Goal: Task Accomplishment & Management: Manage account settings

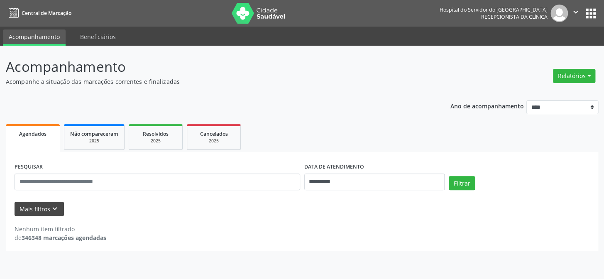
click at [34, 212] on button "Mais filtros keyboard_arrow_down" at bounding box center [39, 209] width 49 height 15
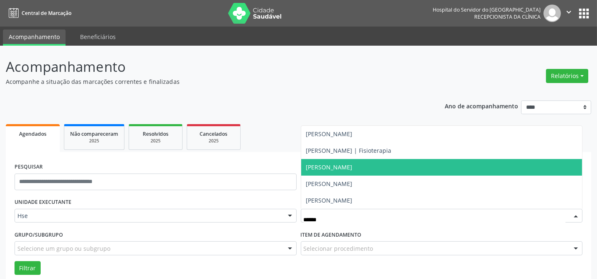
click at [318, 168] on span "[PERSON_NAME]" at bounding box center [329, 167] width 47 height 8
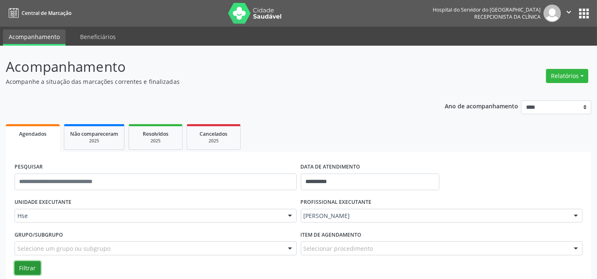
click at [32, 271] on button "Filtrar" at bounding box center [28, 268] width 26 height 14
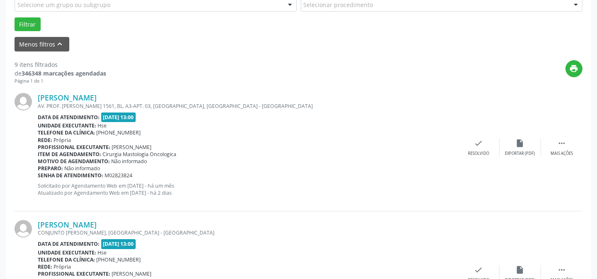
scroll to position [282, 0]
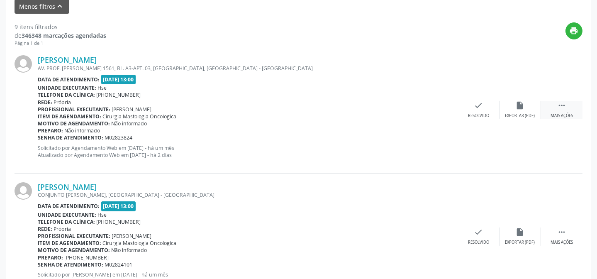
click at [571, 105] on div " Mais ações" at bounding box center [562, 110] width 42 height 18
click at [516, 115] on div "Não compareceu" at bounding box center [520, 116] width 35 height 6
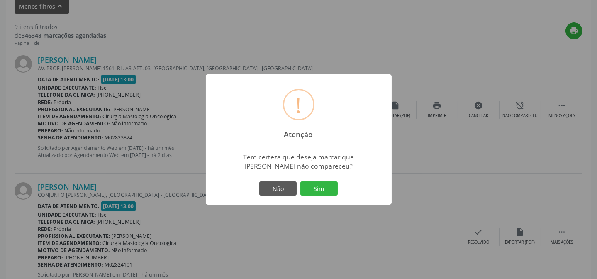
drag, startPoint x: 326, startPoint y: 187, endPoint x: 322, endPoint y: 186, distance: 4.5
click at [325, 187] on button "Sim" at bounding box center [319, 188] width 37 height 14
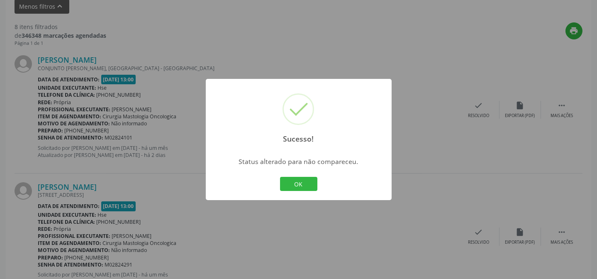
click at [275, 177] on div "Sucesso! × Status alterado para não compareceu. OK Cancel" at bounding box center [299, 139] width 186 height 121
click at [286, 181] on button "OK" at bounding box center [298, 184] width 37 height 14
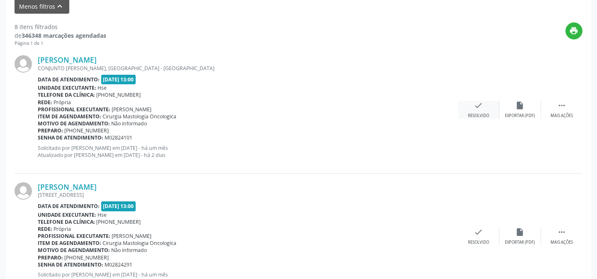
click at [472, 115] on div "Resolvido" at bounding box center [478, 116] width 21 height 6
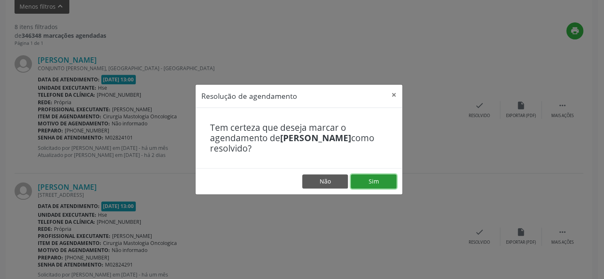
click at [390, 178] on button "Sim" at bounding box center [374, 181] width 46 height 14
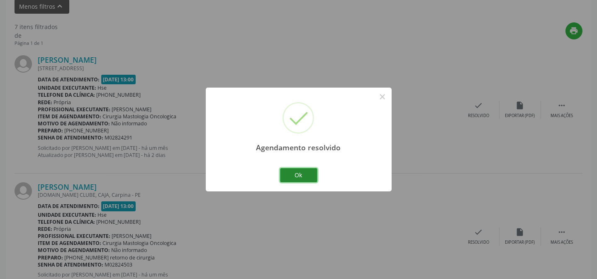
click at [294, 177] on button "Ok" at bounding box center [298, 175] width 37 height 14
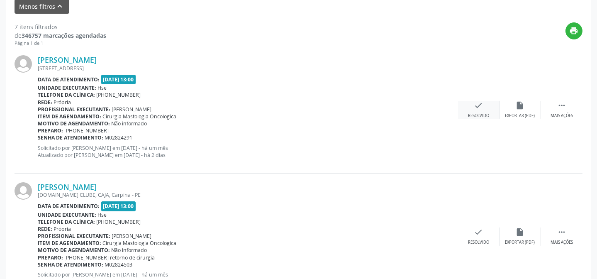
click at [466, 109] on div "check Resolvido" at bounding box center [479, 110] width 42 height 18
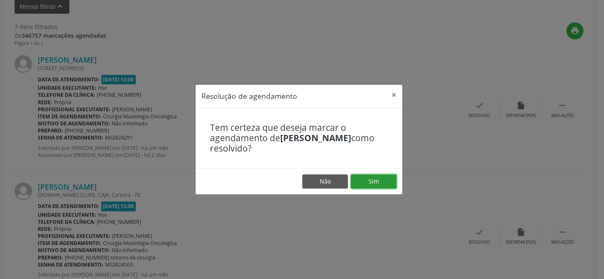
click at [380, 186] on button "Sim" at bounding box center [374, 181] width 46 height 14
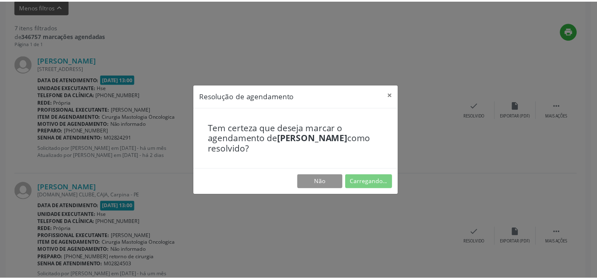
scroll to position [74, 0]
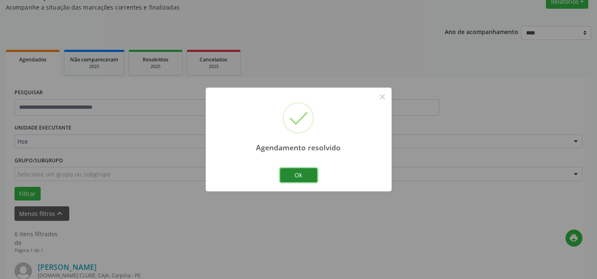
click at [305, 179] on button "Ok" at bounding box center [298, 175] width 37 height 14
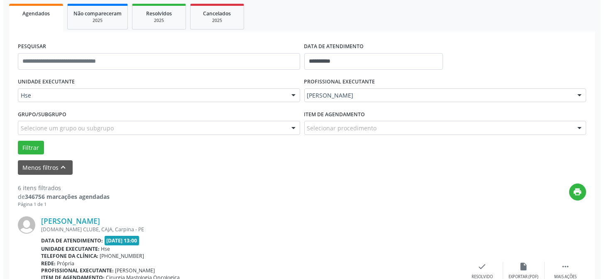
scroll to position [149, 0]
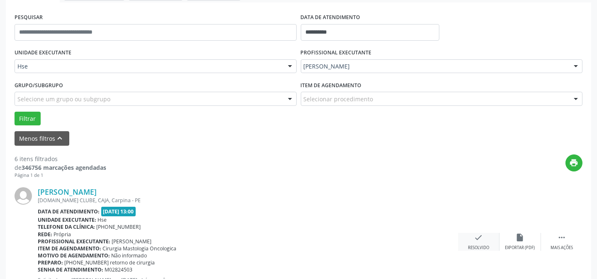
click at [465, 240] on div "check Resolvido" at bounding box center [479, 242] width 42 height 18
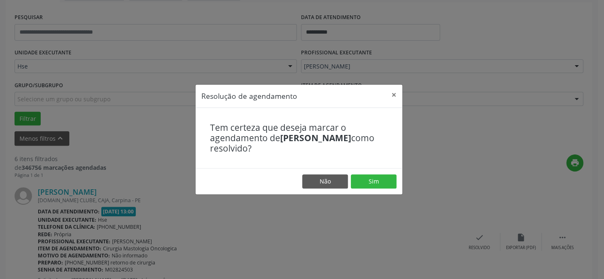
click at [385, 189] on footer "Não Sim" at bounding box center [299, 181] width 207 height 26
click at [385, 186] on button "Sim" at bounding box center [374, 181] width 46 height 14
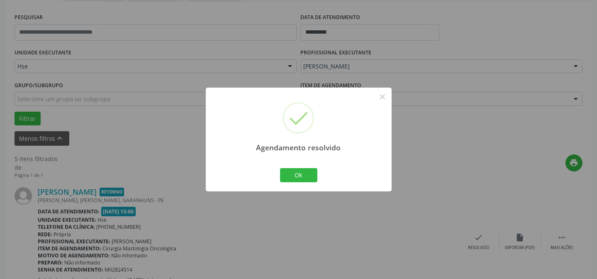
click at [303, 182] on div "Ok Cancel" at bounding box center [298, 174] width 41 height 17
click at [303, 179] on button "Ok" at bounding box center [298, 175] width 37 height 14
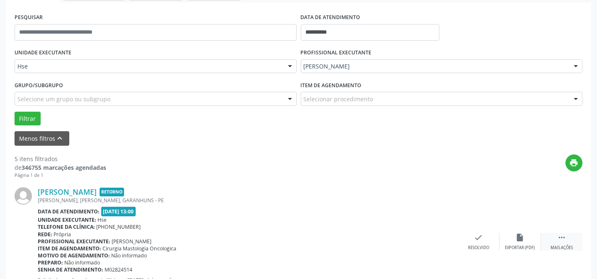
click at [569, 243] on div " Mais ações" at bounding box center [562, 242] width 42 height 18
click at [533, 237] on div "alarm_off Não compareceu" at bounding box center [521, 242] width 42 height 18
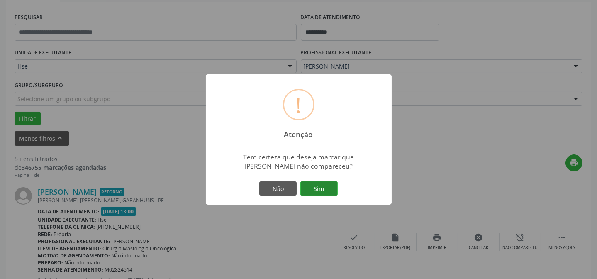
click at [334, 182] on button "Sim" at bounding box center [319, 188] width 37 height 14
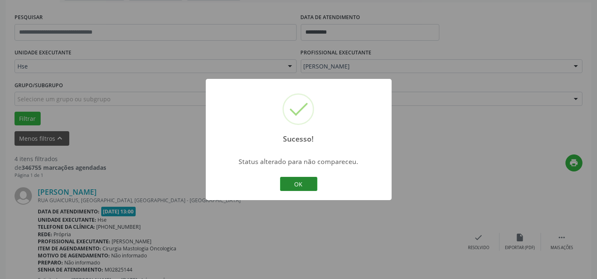
click at [288, 187] on button "OK" at bounding box center [298, 184] width 37 height 14
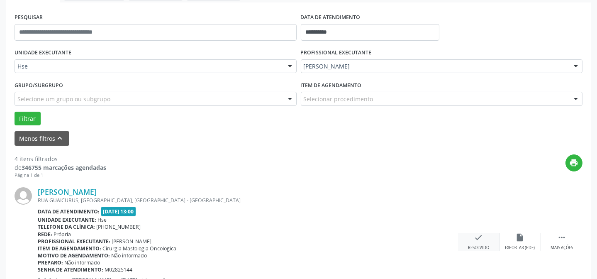
click at [472, 235] on div "check Resolvido" at bounding box center [479, 242] width 42 height 18
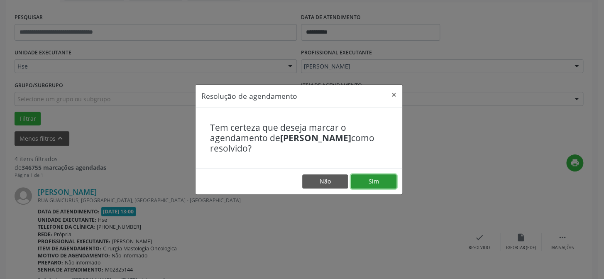
click at [365, 181] on button "Sim" at bounding box center [374, 181] width 46 height 14
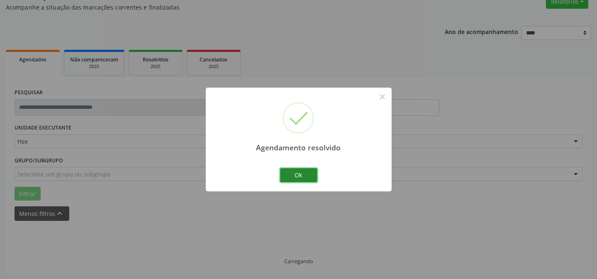
click at [301, 172] on button "Ok" at bounding box center [298, 175] width 37 height 14
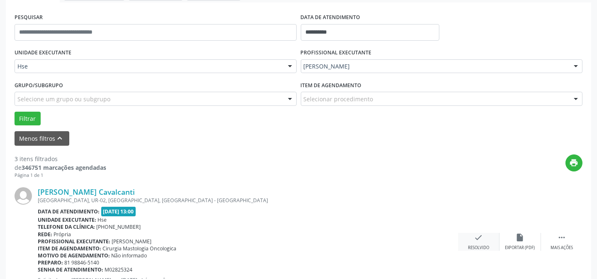
click at [480, 242] on div "check Resolvido" at bounding box center [479, 242] width 42 height 18
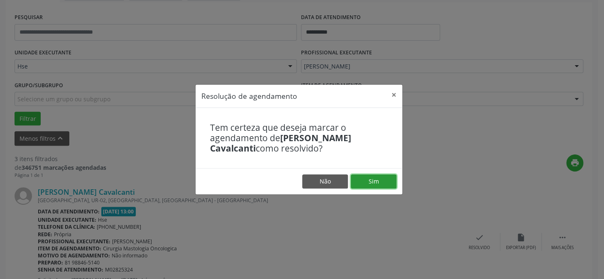
click at [374, 179] on button "Sim" at bounding box center [374, 181] width 46 height 14
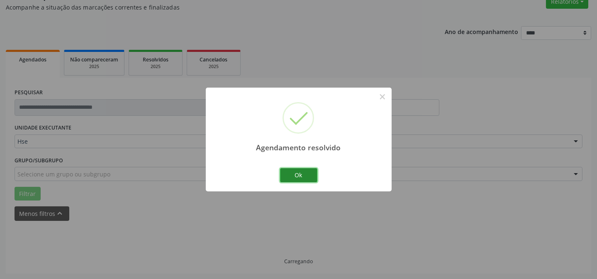
click at [298, 179] on button "Ok" at bounding box center [298, 175] width 37 height 14
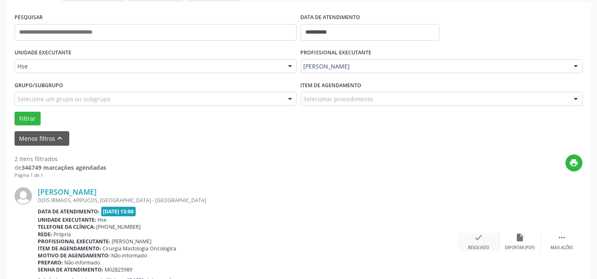
click at [472, 243] on div "check Resolvido" at bounding box center [479, 242] width 42 height 18
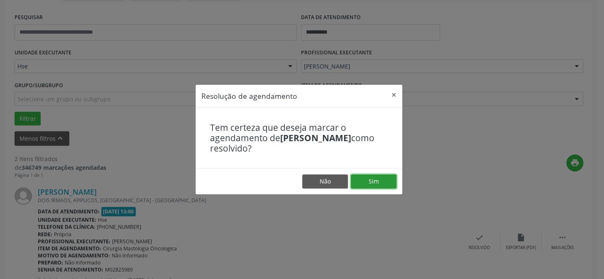
click at [377, 182] on button "Sim" at bounding box center [374, 181] width 46 height 14
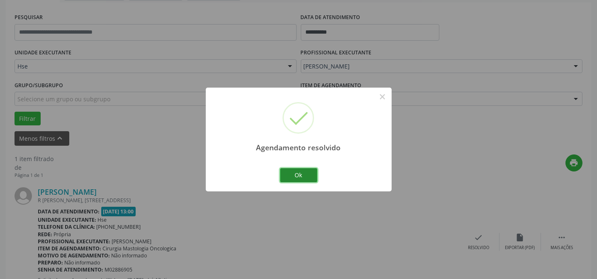
click at [311, 175] on button "Ok" at bounding box center [298, 175] width 37 height 14
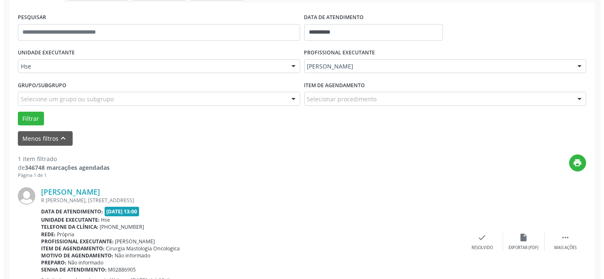
scroll to position [190, 0]
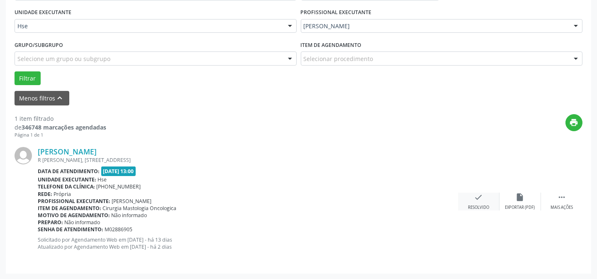
click at [480, 207] on div "Resolvido" at bounding box center [478, 208] width 21 height 6
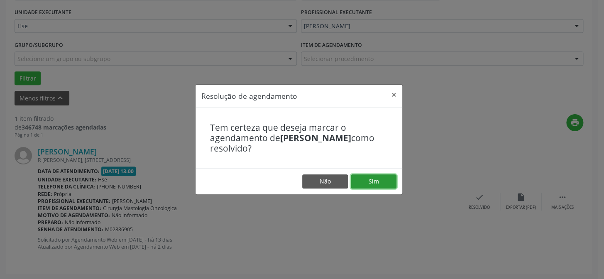
click at [368, 184] on button "Sim" at bounding box center [374, 181] width 46 height 14
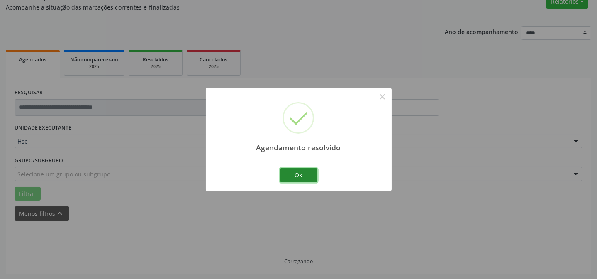
click at [311, 176] on button "Ok" at bounding box center [298, 175] width 37 height 14
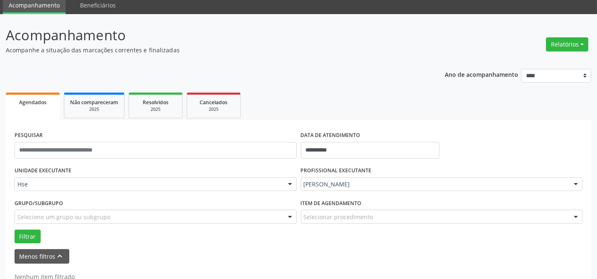
scroll to position [18, 0]
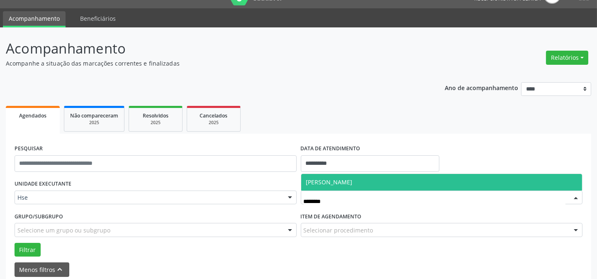
click at [345, 180] on span "[PERSON_NAME]" at bounding box center [329, 182] width 47 height 8
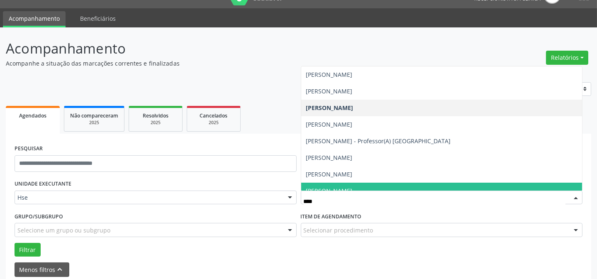
type input "*****"
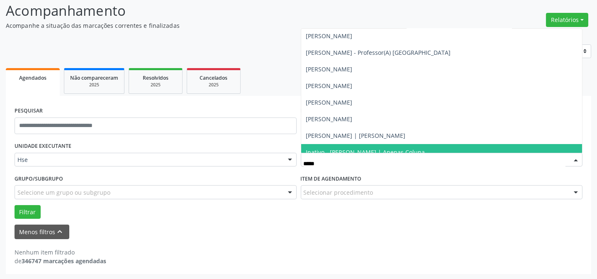
scroll to position [4, 0]
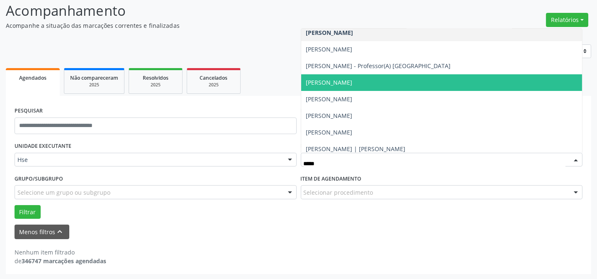
click at [353, 78] on span "[PERSON_NAME]" at bounding box center [329, 82] width 47 height 8
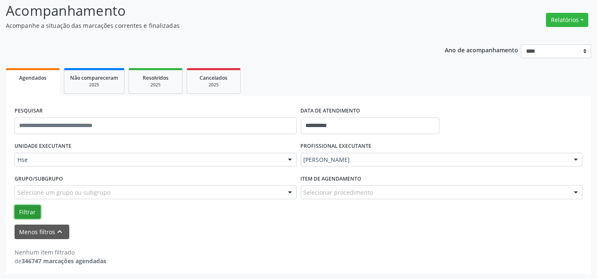
click at [21, 215] on button "Filtrar" at bounding box center [28, 212] width 26 height 14
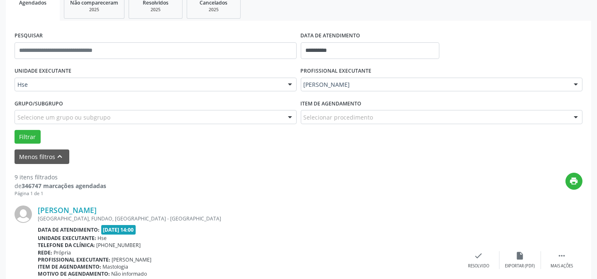
scroll to position [132, 0]
click at [431, 117] on div "Selecionar procedimento" at bounding box center [442, 117] width 282 height 14
click at [181, 183] on div "print" at bounding box center [344, 184] width 477 height 24
click at [37, 136] on button "Filtrar" at bounding box center [28, 137] width 26 height 14
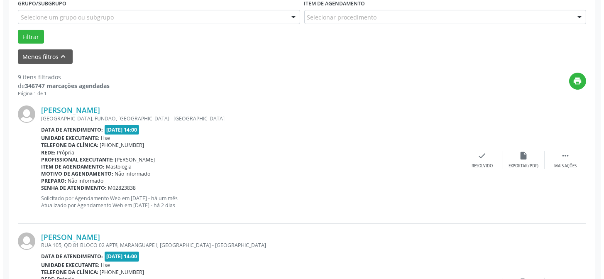
scroll to position [245, 0]
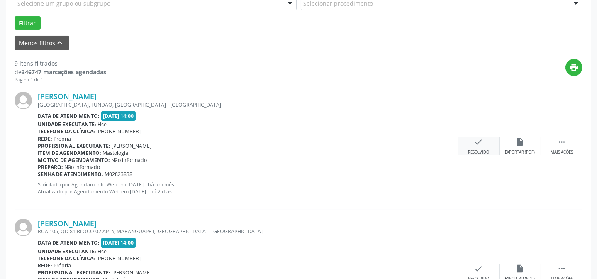
click at [463, 148] on div "check Resolvido" at bounding box center [479, 146] width 42 height 18
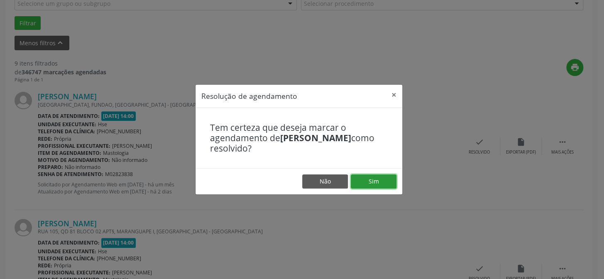
click at [393, 179] on button "Sim" at bounding box center [374, 181] width 46 height 14
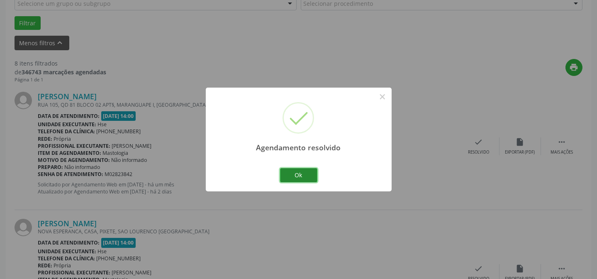
click at [298, 178] on button "Ok" at bounding box center [298, 175] width 37 height 14
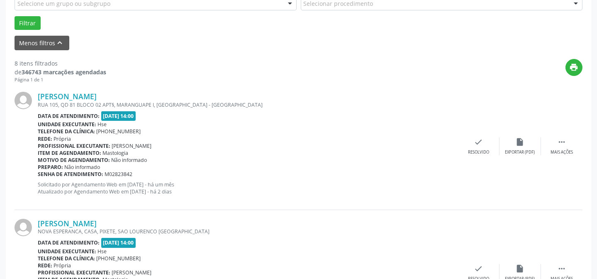
click at [482, 157] on div "[PERSON_NAME] RUA 105, QD 81 BLOCO 02 APT§, [GEOGRAPHIC_DATA] I, [GEOGRAPHIC_DA…" at bounding box center [299, 146] width 568 height 127
click at [482, 147] on div "check Resolvido" at bounding box center [479, 146] width 42 height 18
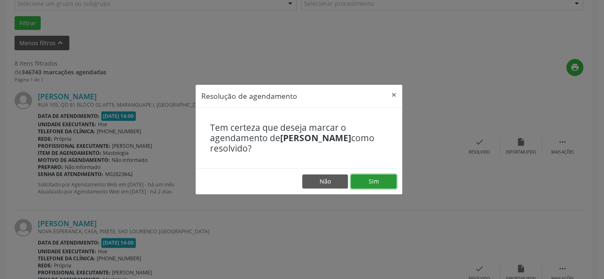
click at [366, 179] on button "Sim" at bounding box center [374, 181] width 46 height 14
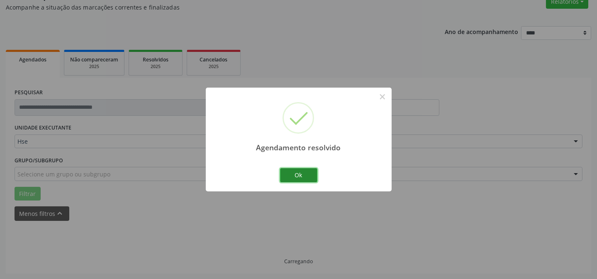
click at [304, 169] on button "Ok" at bounding box center [298, 175] width 37 height 14
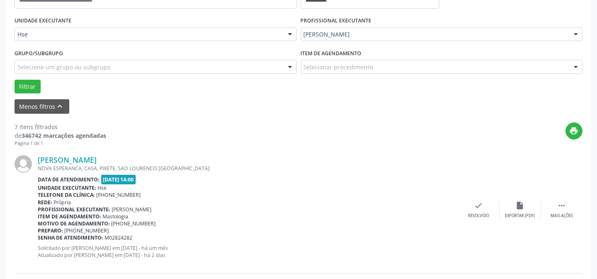
scroll to position [187, 0]
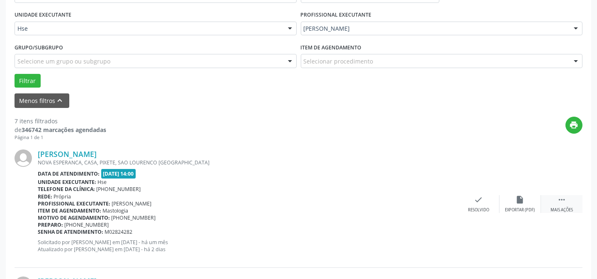
click at [567, 202] on div " Mais ações" at bounding box center [562, 204] width 42 height 18
click at [503, 203] on div "alarm_off Não compareceu" at bounding box center [521, 204] width 42 height 18
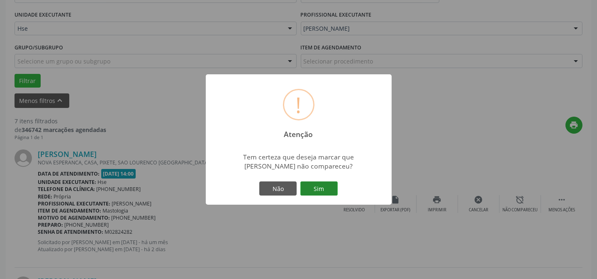
click at [332, 187] on button "Sim" at bounding box center [319, 188] width 37 height 14
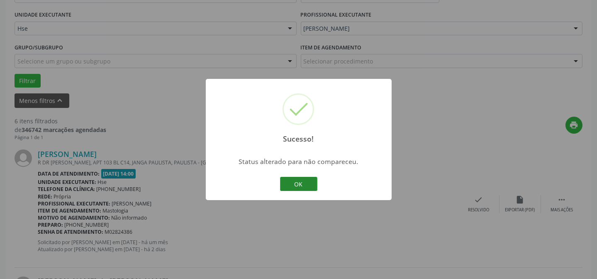
click at [292, 182] on button "OK" at bounding box center [298, 184] width 37 height 14
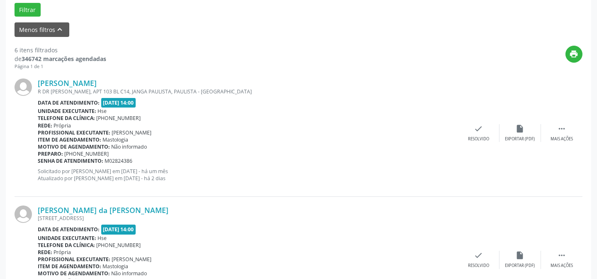
scroll to position [263, 0]
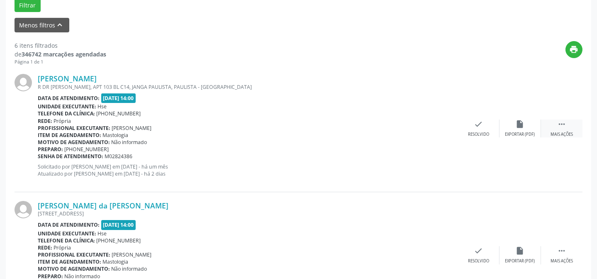
click at [559, 126] on icon "" at bounding box center [562, 124] width 9 height 9
click at [515, 132] on div "Não compareceu" at bounding box center [520, 135] width 35 height 6
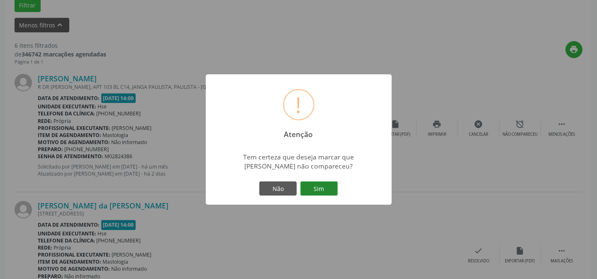
click at [317, 195] on button "Sim" at bounding box center [319, 188] width 37 height 14
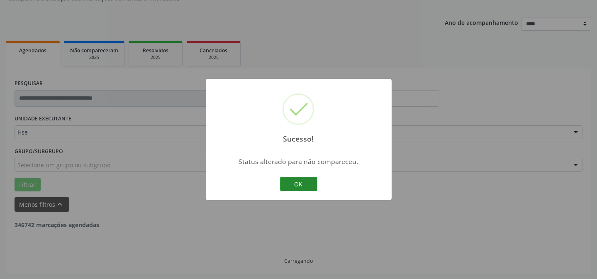
click at [282, 180] on button "OK" at bounding box center [298, 184] width 37 height 14
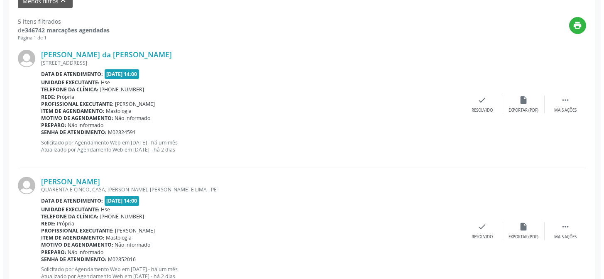
scroll to position [301, 0]
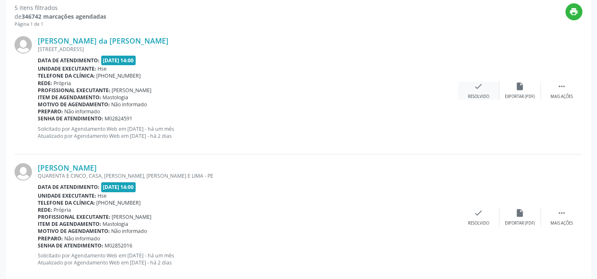
click at [475, 95] on div "Resolvido" at bounding box center [478, 97] width 21 height 6
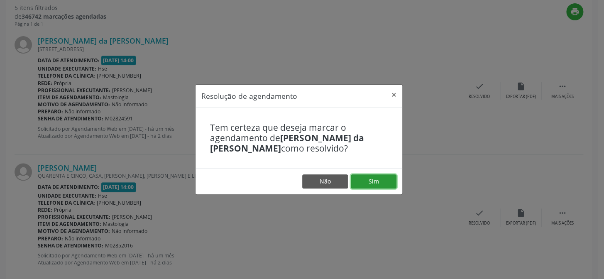
click at [380, 181] on button "Sim" at bounding box center [374, 181] width 46 height 14
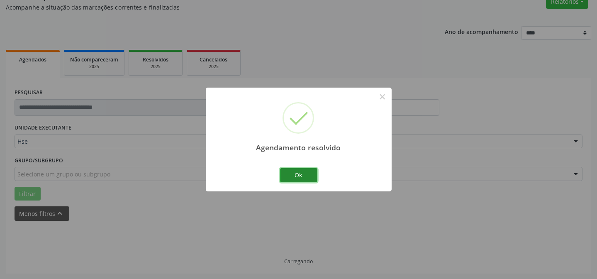
click at [300, 174] on button "Ok" at bounding box center [298, 175] width 37 height 14
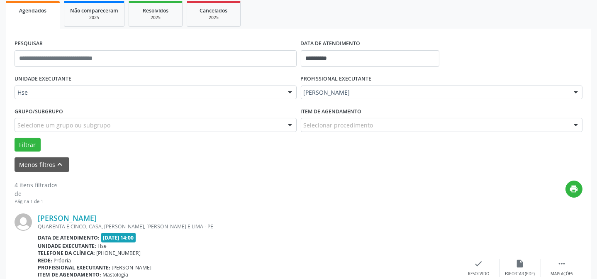
scroll to position [149, 0]
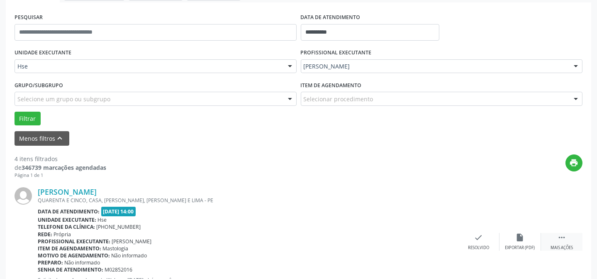
click at [565, 240] on icon "" at bounding box center [562, 237] width 9 height 9
click at [526, 240] on div "alarm_off Não compareceu" at bounding box center [521, 242] width 42 height 18
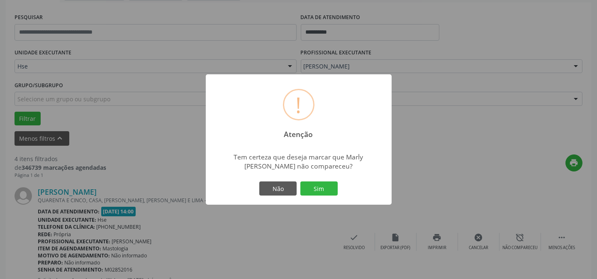
click at [334, 197] on div "Não Sim" at bounding box center [299, 188] width 82 height 17
click at [332, 195] on button "Sim" at bounding box center [319, 188] width 37 height 14
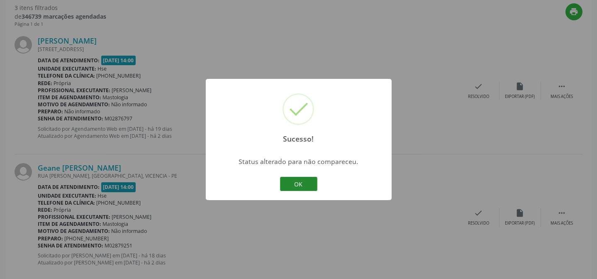
click at [286, 186] on button "OK" at bounding box center [298, 184] width 37 height 14
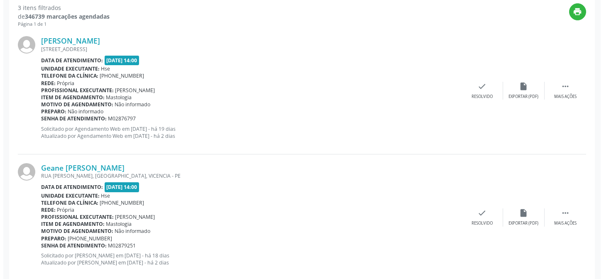
scroll to position [300, 0]
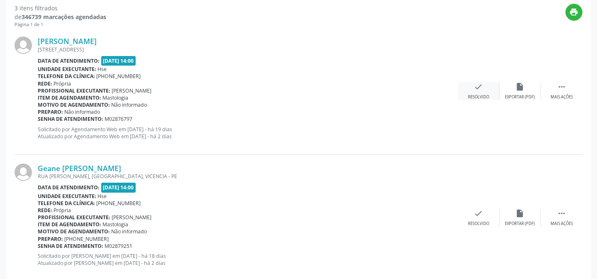
click at [486, 87] on div "check Resolvido" at bounding box center [479, 91] width 42 height 18
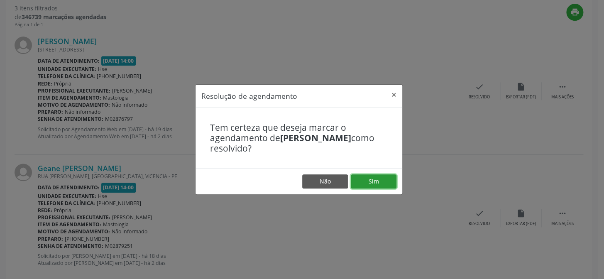
click at [394, 177] on button "Sim" at bounding box center [374, 181] width 46 height 14
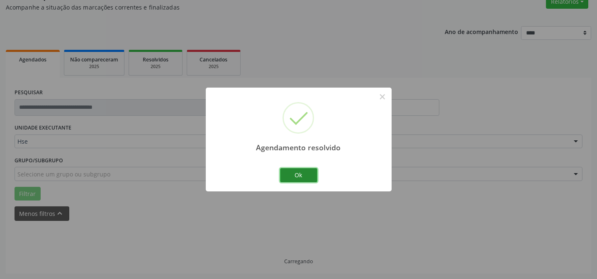
click at [286, 174] on button "Ok" at bounding box center [298, 175] width 37 height 14
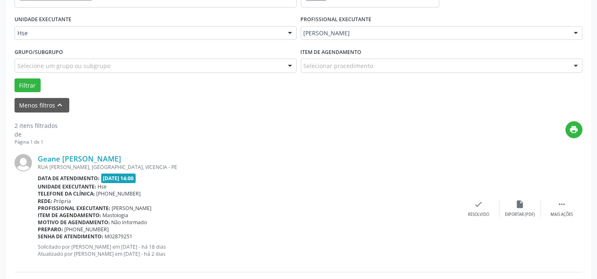
scroll to position [187, 0]
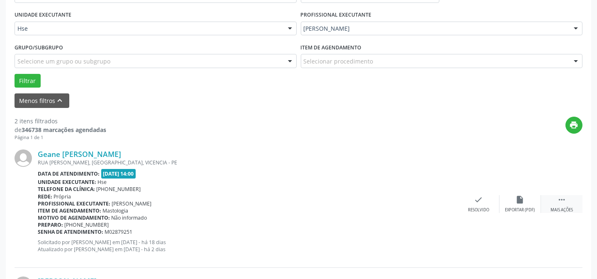
click at [566, 208] on div "Mais ações" at bounding box center [562, 210] width 22 height 6
click at [526, 207] on div "Não compareceu" at bounding box center [520, 210] width 35 height 6
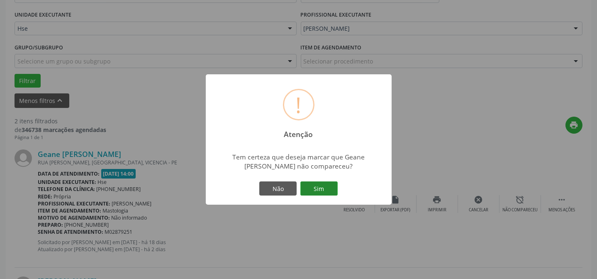
click at [310, 186] on button "Sim" at bounding box center [319, 188] width 37 height 14
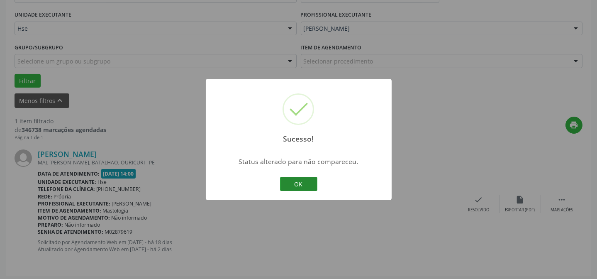
click at [301, 182] on button "OK" at bounding box center [298, 184] width 37 height 14
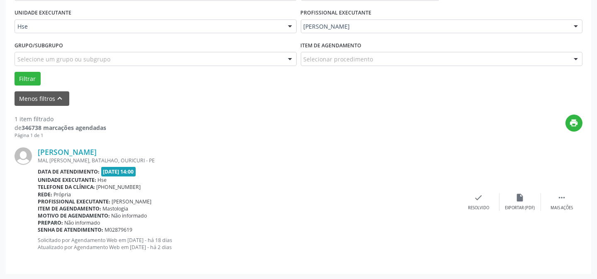
scroll to position [190, 0]
click at [563, 196] on icon "" at bounding box center [562, 197] width 9 height 9
click at [508, 202] on div "alarm_off Não compareceu" at bounding box center [521, 202] width 42 height 18
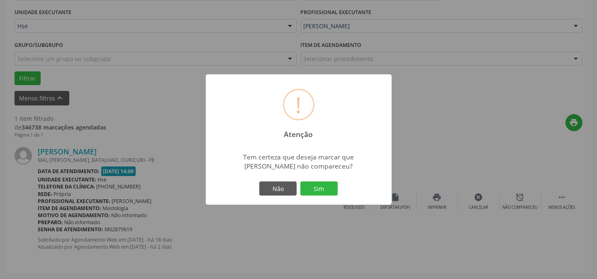
click at [339, 188] on div "Não Sim" at bounding box center [299, 188] width 82 height 17
click at [328, 191] on button "Sim" at bounding box center [319, 188] width 37 height 14
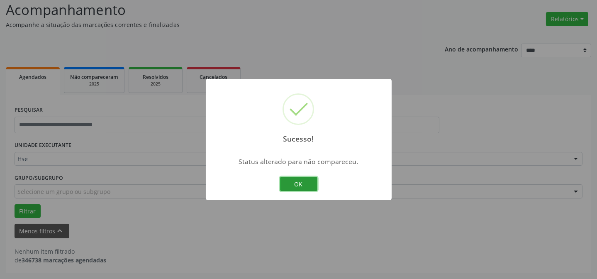
scroll to position [56, 0]
click at [299, 185] on button "OK" at bounding box center [298, 184] width 37 height 14
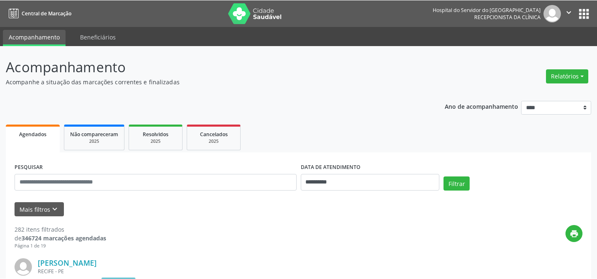
scroll to position [56, 0]
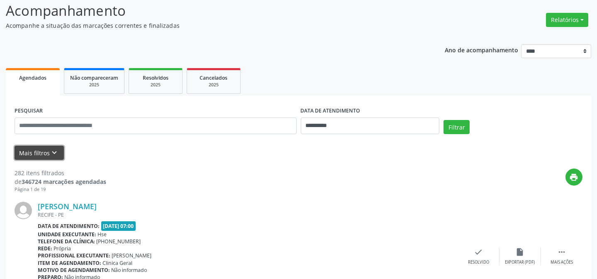
click at [54, 153] on icon "keyboard_arrow_down" at bounding box center [54, 152] width 9 height 9
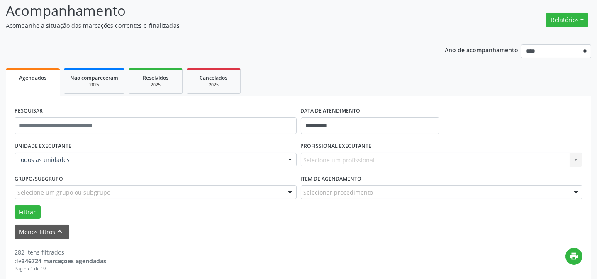
click at [313, 160] on div "Selecione um profissional Nenhum resultado encontrado para: " " Não há nenhuma …" at bounding box center [442, 160] width 282 height 14
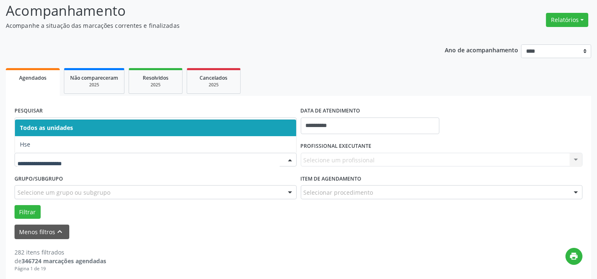
click at [93, 154] on div at bounding box center [156, 160] width 282 height 14
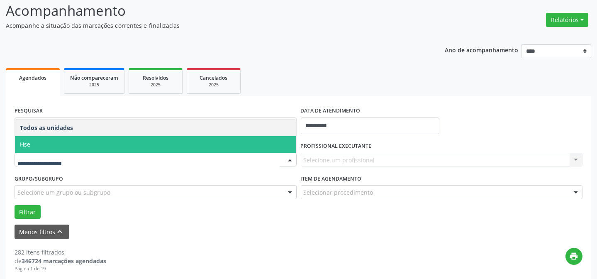
click at [79, 148] on span "Hse" at bounding box center [156, 144] width 282 height 17
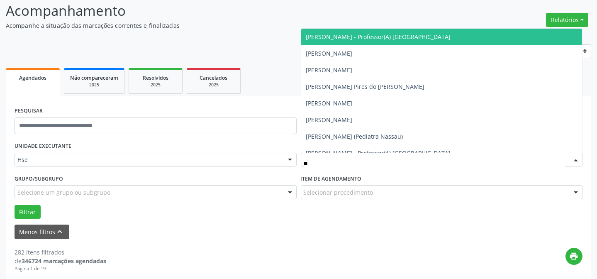
type input "***"
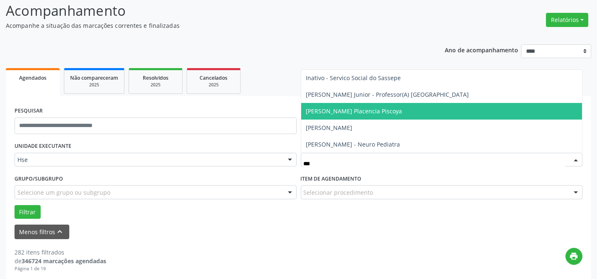
click at [368, 108] on span "[PERSON_NAME] Placencia Piscoya" at bounding box center [354, 111] width 96 height 8
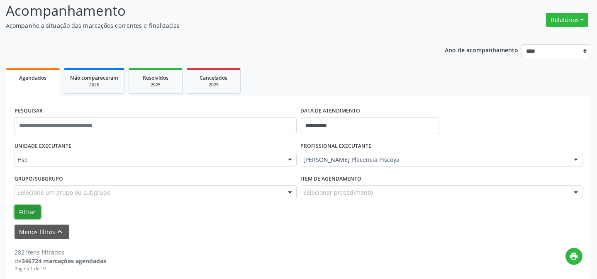
click at [21, 213] on button "Filtrar" at bounding box center [28, 212] width 26 height 14
click at [34, 214] on button "Filtrar" at bounding box center [28, 212] width 26 height 14
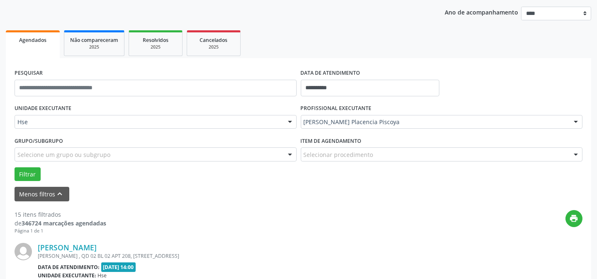
scroll to position [169, 0]
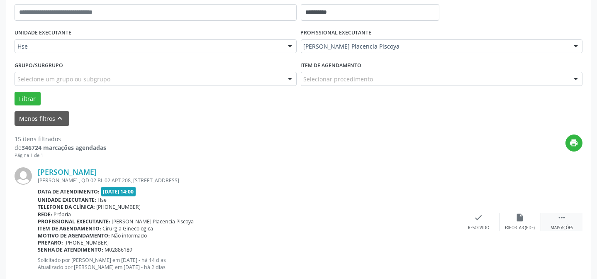
click at [556, 223] on div " Mais ações" at bounding box center [562, 222] width 42 height 18
click at [519, 224] on div "alarm_off Não compareceu" at bounding box center [521, 222] width 42 height 18
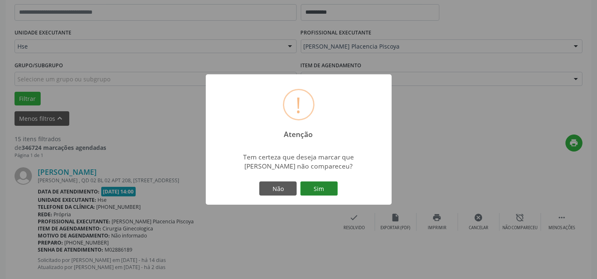
click at [310, 184] on button "Sim" at bounding box center [319, 188] width 37 height 14
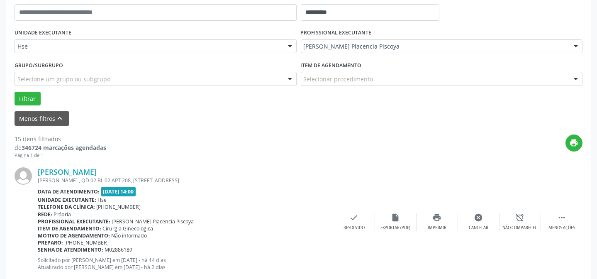
scroll to position [83, 0]
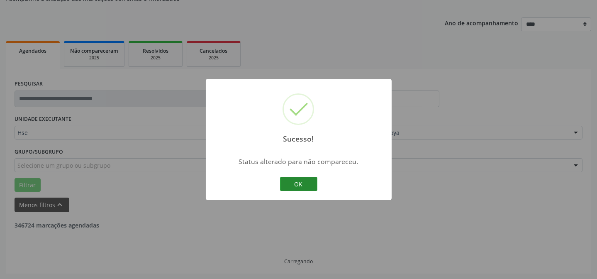
click at [295, 184] on button "OK" at bounding box center [298, 184] width 37 height 14
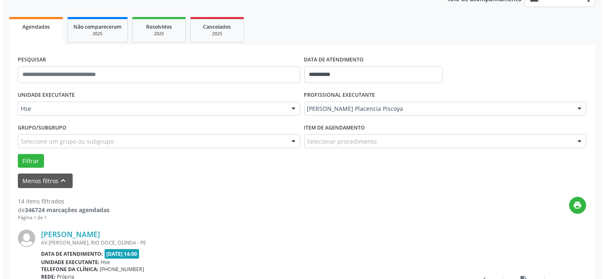
scroll to position [120, 0]
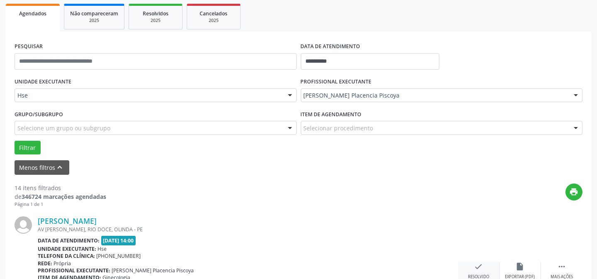
click at [484, 268] on div "check Resolvido" at bounding box center [479, 271] width 42 height 18
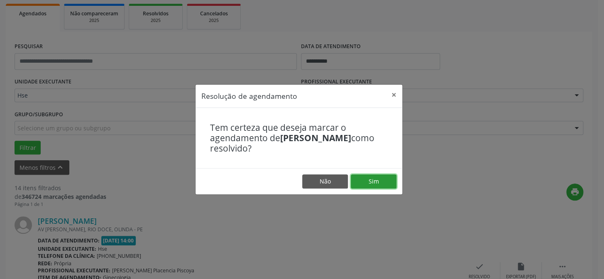
click at [375, 183] on button "Sim" at bounding box center [374, 181] width 46 height 14
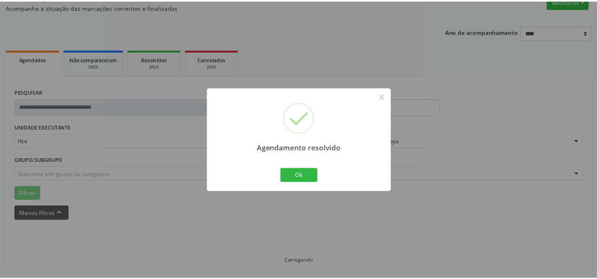
scroll to position [74, 0]
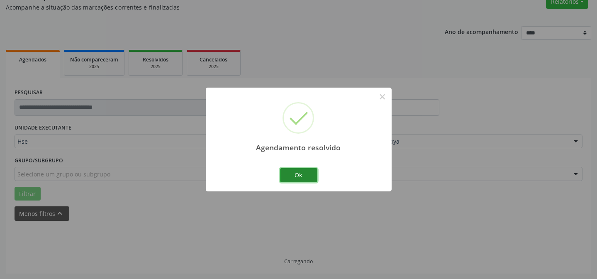
click at [307, 173] on button "Ok" at bounding box center [298, 175] width 37 height 14
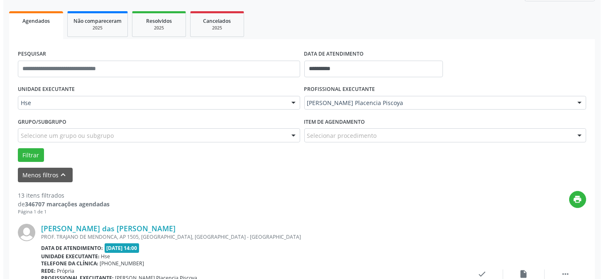
scroll to position [149, 0]
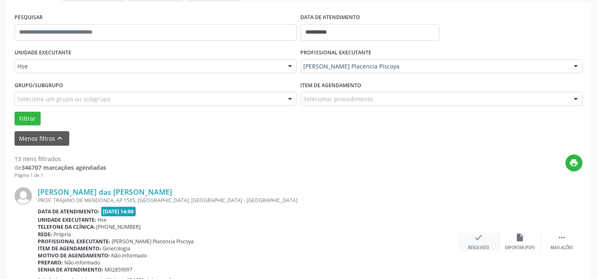
click at [488, 237] on div "check Resolvido" at bounding box center [479, 242] width 42 height 18
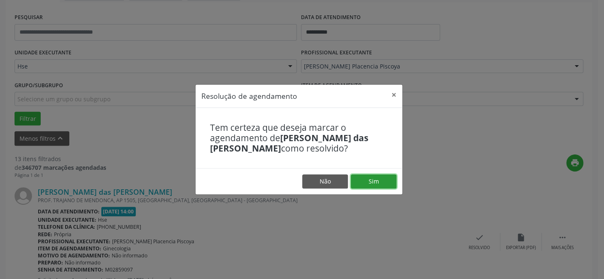
click at [385, 186] on button "Sim" at bounding box center [374, 181] width 46 height 14
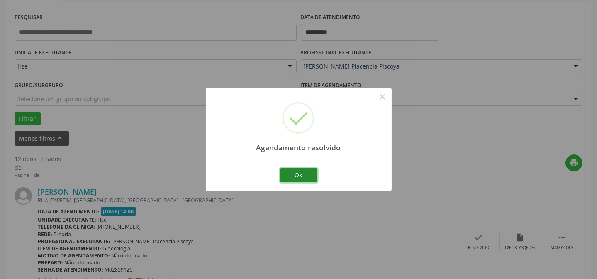
click at [313, 176] on button "Ok" at bounding box center [298, 175] width 37 height 14
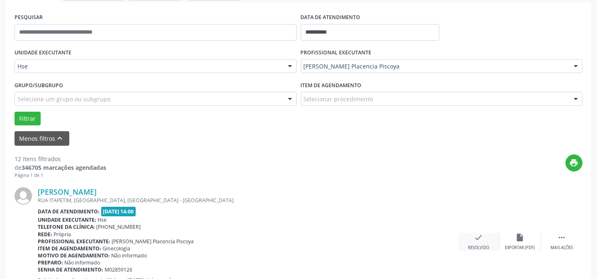
click at [460, 241] on div "check Resolvido" at bounding box center [479, 242] width 42 height 18
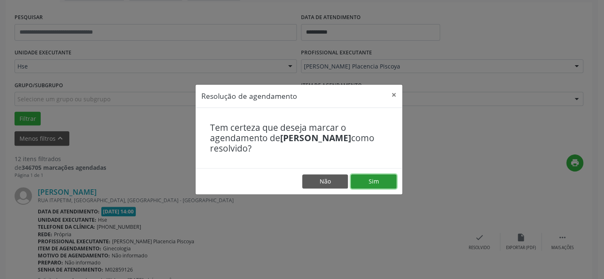
click at [389, 183] on button "Sim" at bounding box center [374, 181] width 46 height 14
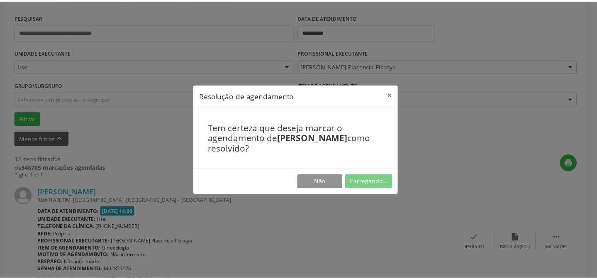
scroll to position [74, 0]
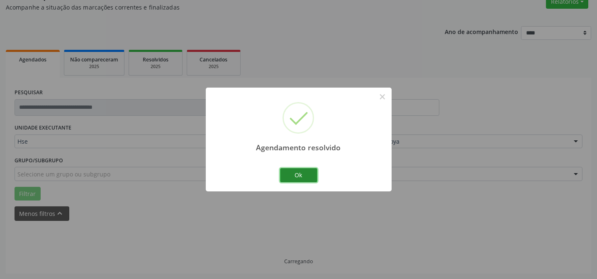
click at [301, 171] on button "Ok" at bounding box center [298, 175] width 37 height 14
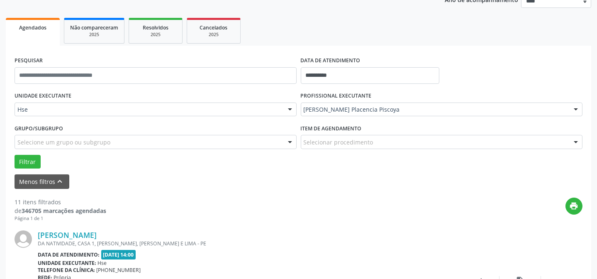
scroll to position [187, 0]
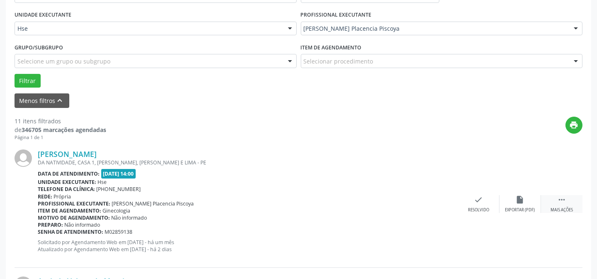
click at [559, 199] on icon "" at bounding box center [562, 199] width 9 height 9
click at [519, 202] on icon "alarm_off" at bounding box center [520, 199] width 9 height 9
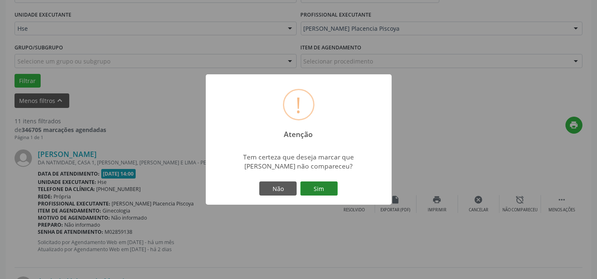
click at [335, 186] on button "Sim" at bounding box center [319, 188] width 37 height 14
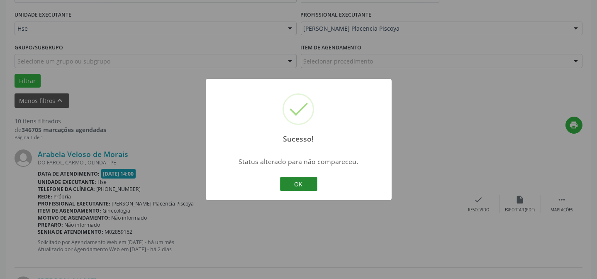
click at [284, 180] on button "OK" at bounding box center [298, 184] width 37 height 14
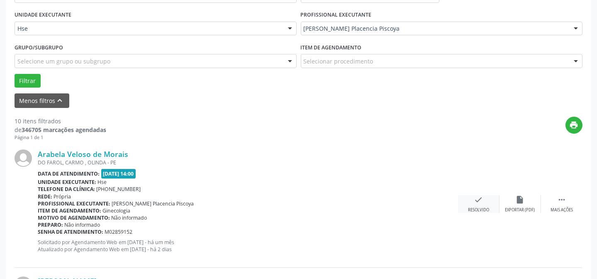
click at [487, 197] on div "check Resolvido" at bounding box center [479, 204] width 42 height 18
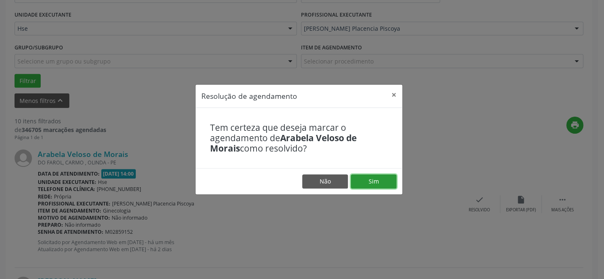
click at [392, 180] on button "Sim" at bounding box center [374, 181] width 46 height 14
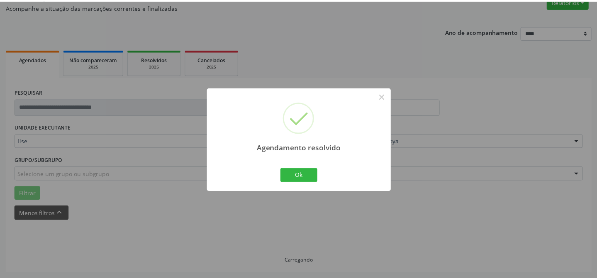
scroll to position [74, 0]
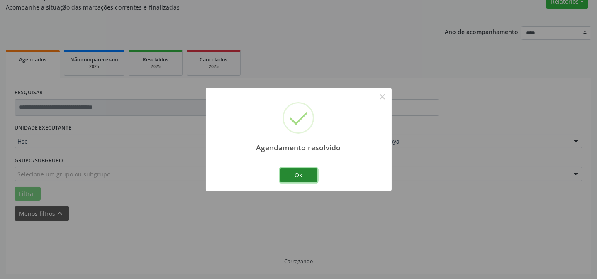
click at [284, 177] on button "Ok" at bounding box center [298, 175] width 37 height 14
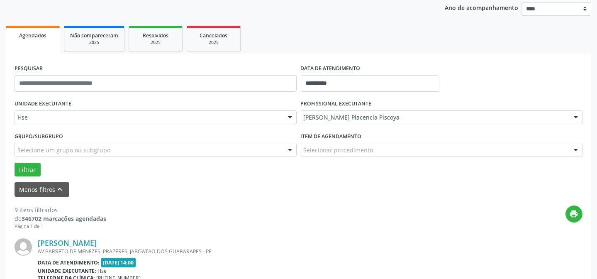
scroll to position [112, 0]
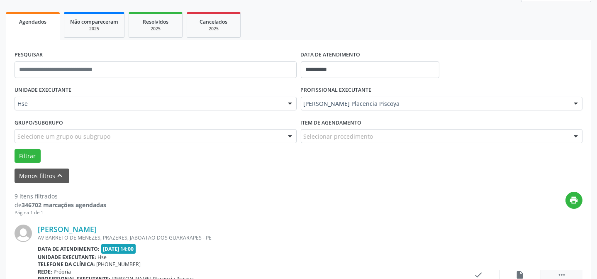
click at [559, 273] on icon "" at bounding box center [562, 274] width 9 height 9
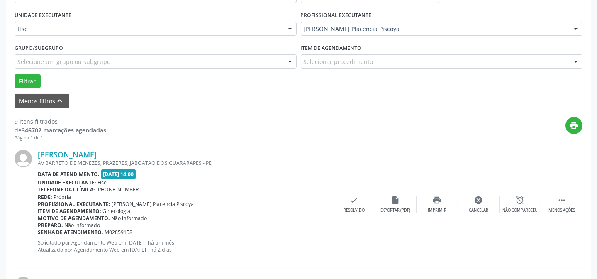
scroll to position [187, 0]
click at [510, 207] on div "Não compareceu" at bounding box center [520, 210] width 35 height 6
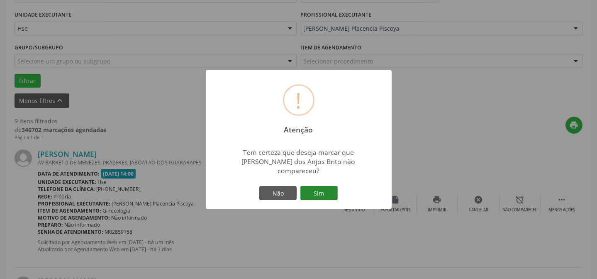
click at [312, 192] on button "Sim" at bounding box center [319, 193] width 37 height 14
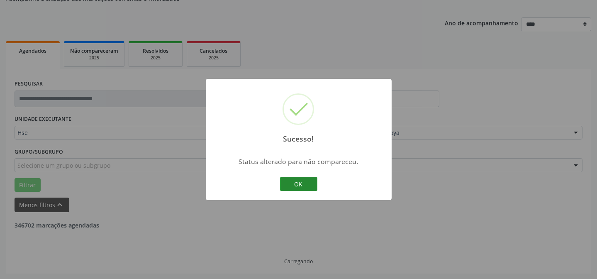
click at [304, 183] on button "OK" at bounding box center [298, 184] width 37 height 14
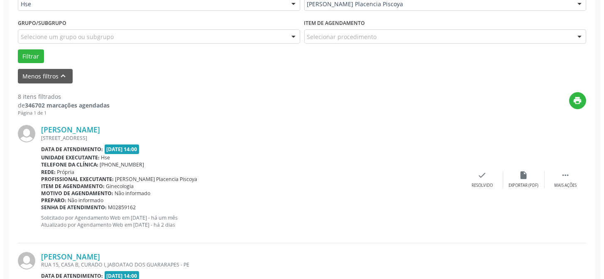
scroll to position [225, 0]
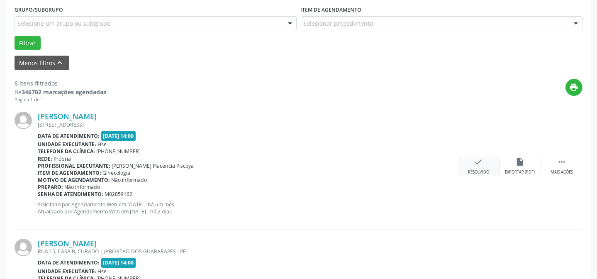
click at [466, 168] on div "check Resolvido" at bounding box center [479, 166] width 42 height 18
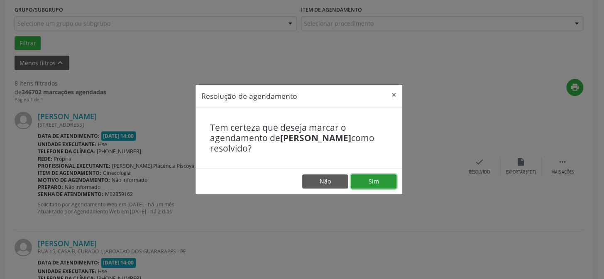
click at [374, 179] on button "Sim" at bounding box center [374, 181] width 46 height 14
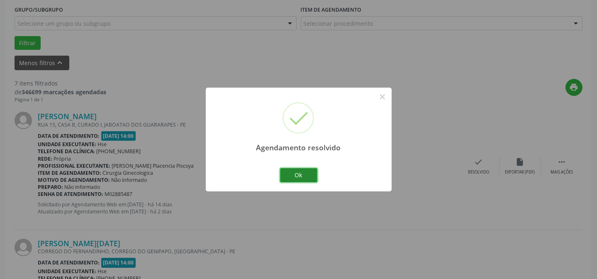
click at [285, 177] on button "Ok" at bounding box center [298, 175] width 37 height 14
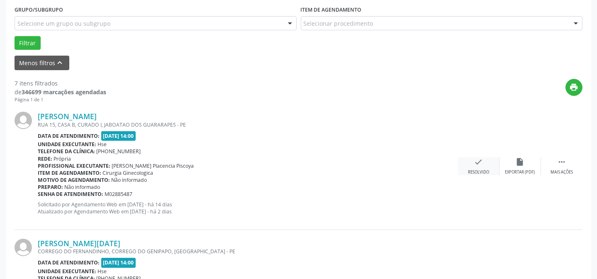
click at [472, 164] on div "check Resolvido" at bounding box center [479, 166] width 42 height 18
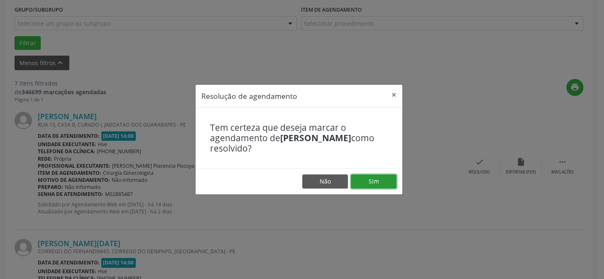
click at [383, 178] on button "Sim" at bounding box center [374, 181] width 46 height 14
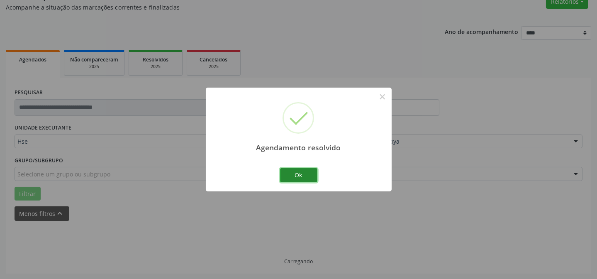
click at [299, 176] on button "Ok" at bounding box center [298, 175] width 37 height 14
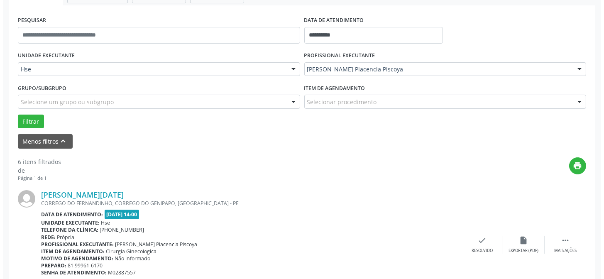
scroll to position [149, 0]
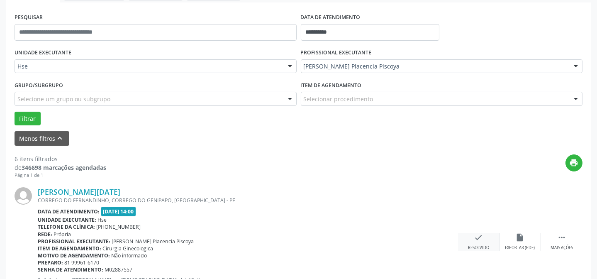
click at [470, 238] on div "check Resolvido" at bounding box center [479, 242] width 42 height 18
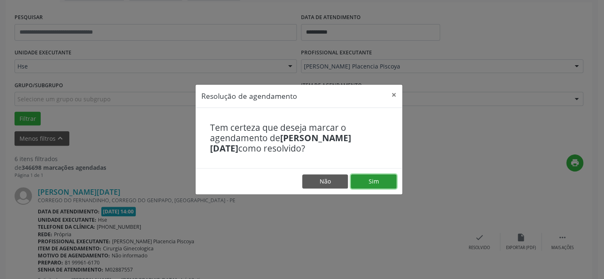
click at [389, 176] on button "Sim" at bounding box center [374, 181] width 46 height 14
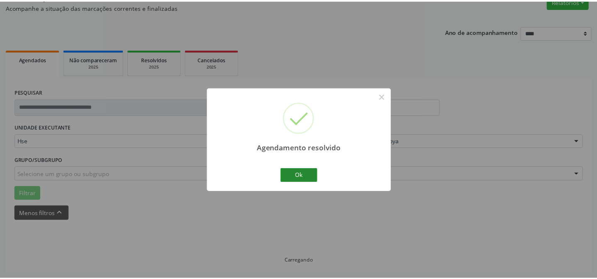
scroll to position [74, 0]
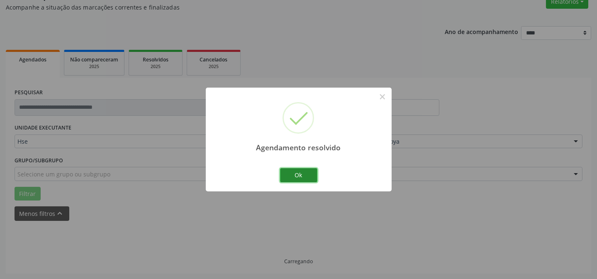
click at [303, 175] on button "Ok" at bounding box center [298, 175] width 37 height 14
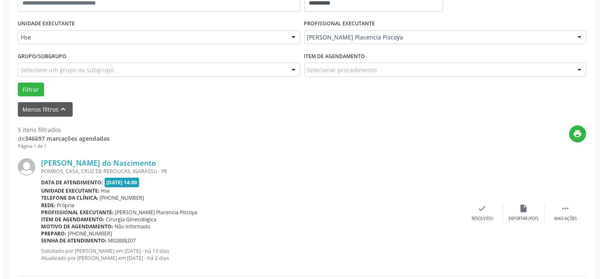
scroll to position [225, 0]
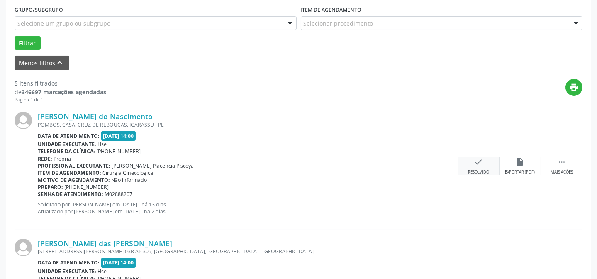
click at [477, 170] on div "Resolvido" at bounding box center [478, 172] width 21 height 6
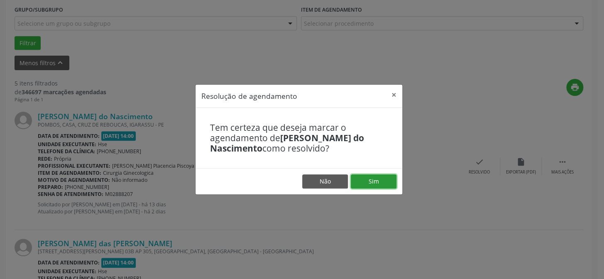
click at [387, 185] on button "Sim" at bounding box center [374, 181] width 46 height 14
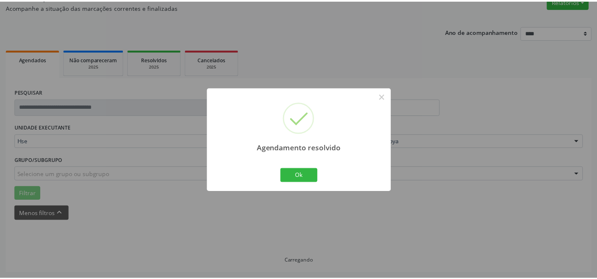
scroll to position [74, 0]
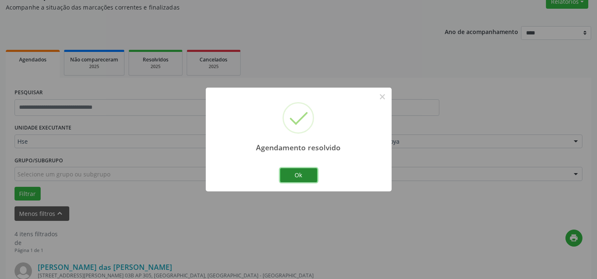
click at [299, 174] on button "Ok" at bounding box center [298, 175] width 37 height 14
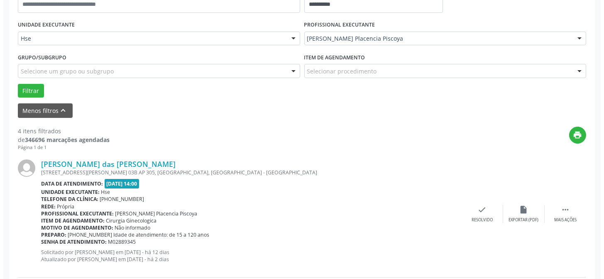
scroll to position [187, 0]
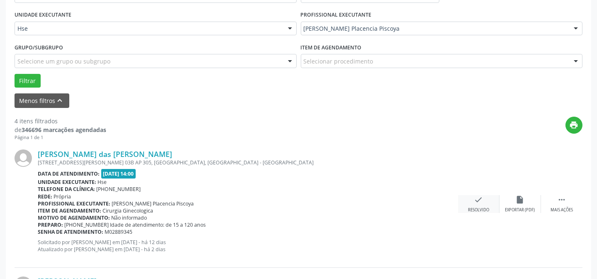
click at [473, 203] on div "check Resolvido" at bounding box center [479, 204] width 42 height 18
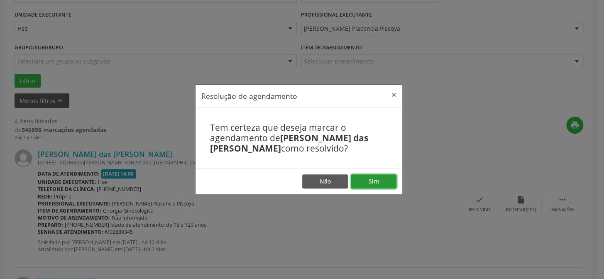
click at [382, 181] on button "Sim" at bounding box center [374, 181] width 46 height 14
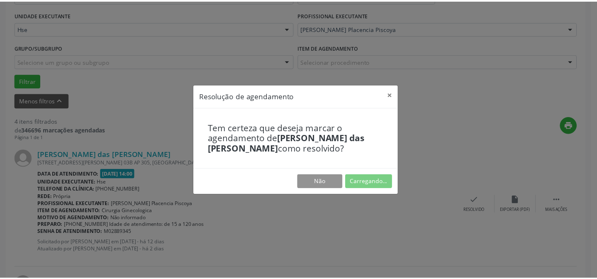
scroll to position [74, 0]
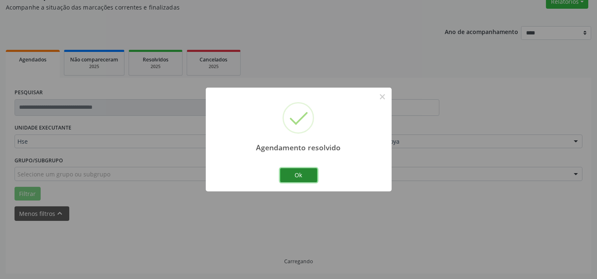
click at [290, 181] on button "Ok" at bounding box center [298, 175] width 37 height 14
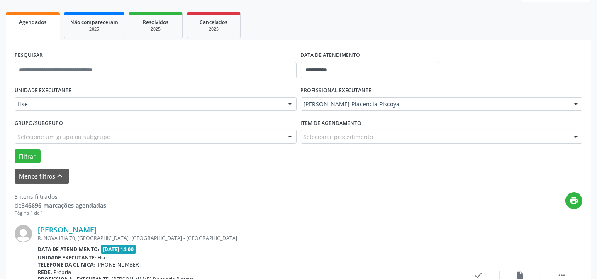
scroll to position [112, 0]
click at [563, 274] on icon "" at bounding box center [562, 274] width 9 height 9
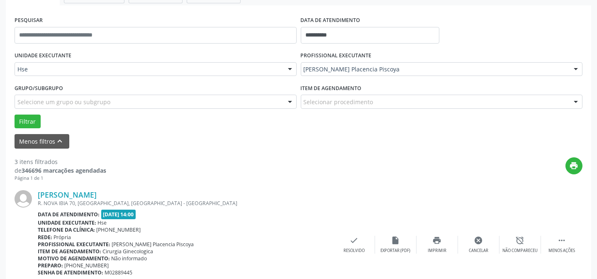
scroll to position [187, 0]
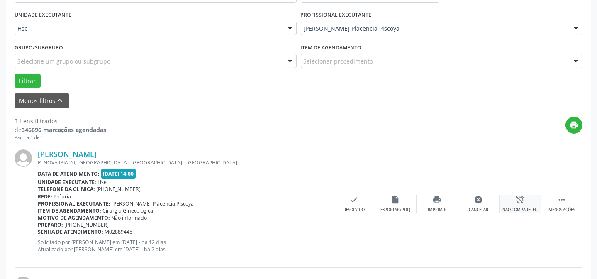
click at [514, 200] on div "alarm_off Não compareceu" at bounding box center [521, 204] width 42 height 18
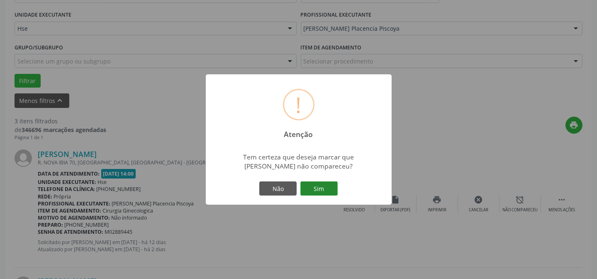
click at [320, 183] on button "Sim" at bounding box center [319, 188] width 37 height 14
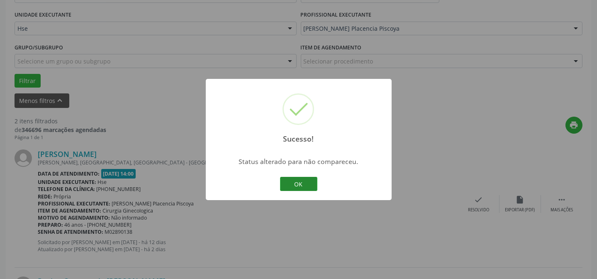
click at [307, 181] on button "OK" at bounding box center [298, 184] width 37 height 14
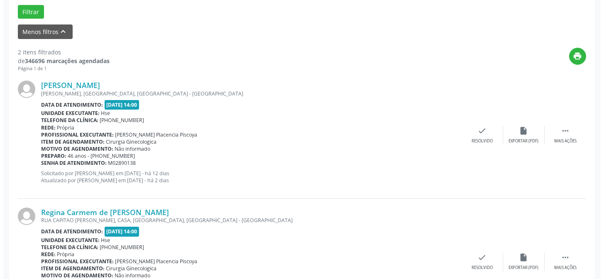
scroll to position [263, 0]
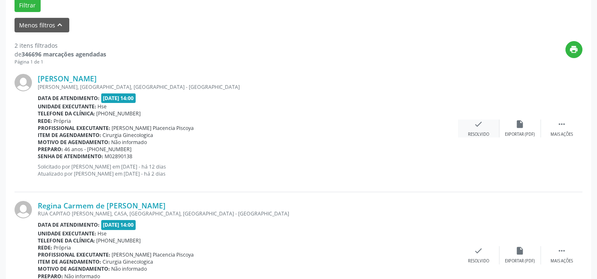
click at [472, 128] on div "check Resolvido" at bounding box center [479, 129] width 42 height 18
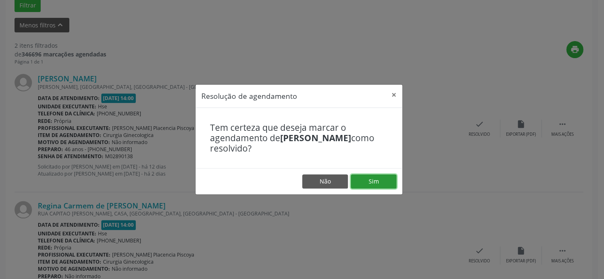
click at [377, 186] on button "Sim" at bounding box center [374, 181] width 46 height 14
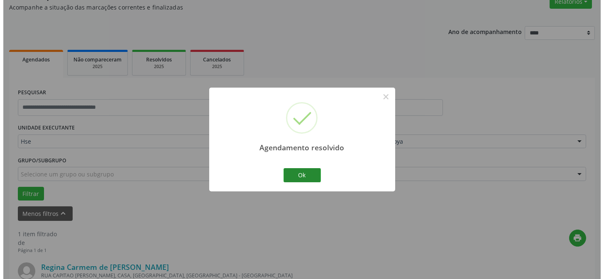
scroll to position [190, 0]
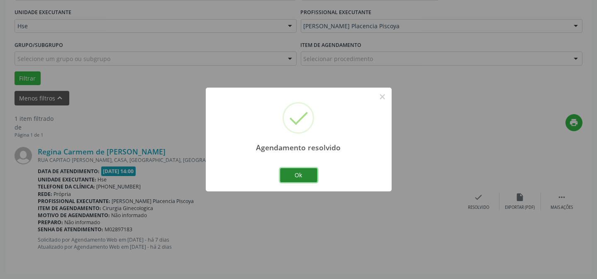
click at [308, 181] on button "Ok" at bounding box center [298, 175] width 37 height 14
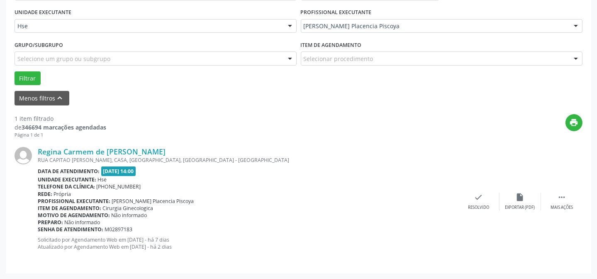
click at [458, 183] on div "Regina Carmem de Franca Pereira RUA CAPITAO ALFREDO PASSOS, CASA, AREIAS, RECIF…" at bounding box center [299, 201] width 568 height 126
click at [473, 202] on div "check Resolvido" at bounding box center [479, 202] width 42 height 18
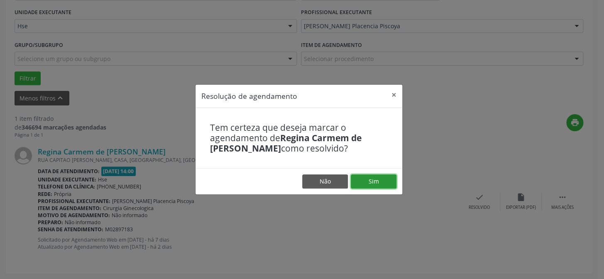
click at [370, 182] on button "Sim" at bounding box center [374, 181] width 46 height 14
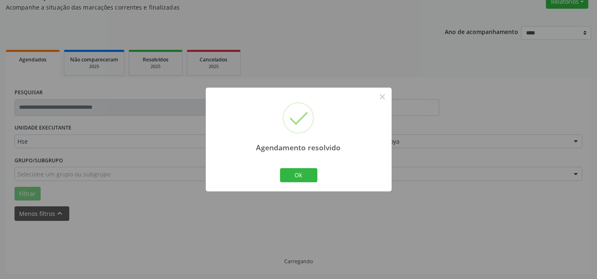
scroll to position [56, 0]
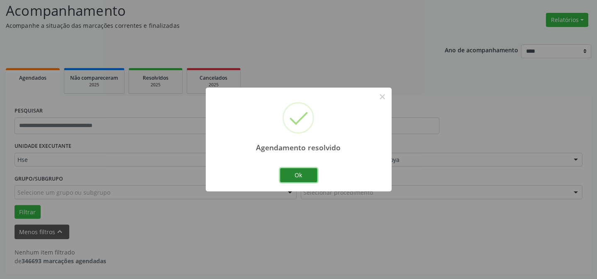
click at [303, 174] on button "Ok" at bounding box center [298, 175] width 37 height 14
